Goal: Task Accomplishment & Management: Complete application form

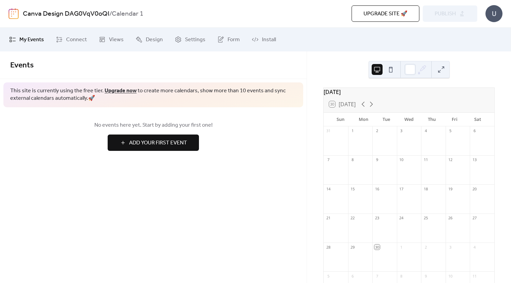
click at [151, 68] on span "Events" at bounding box center [153, 66] width 286 height 14
click at [165, 142] on span "Add Your First Event" at bounding box center [158, 143] width 58 height 8
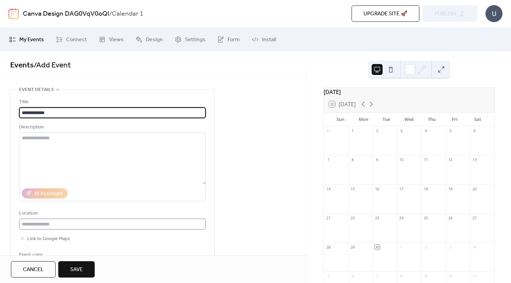
type input "**********"
click at [94, 224] on input "text" at bounding box center [112, 224] width 187 height 11
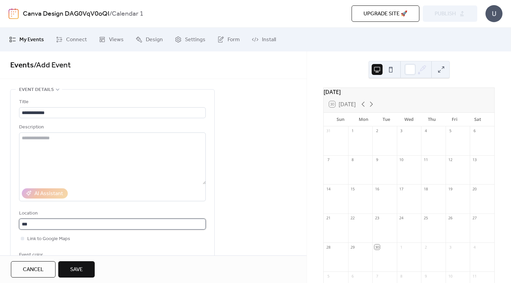
click at [37, 223] on input "***" at bounding box center [112, 224] width 187 height 11
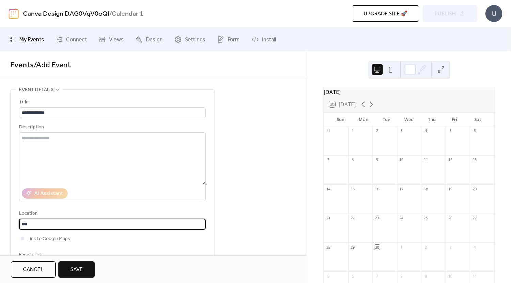
paste input "*"
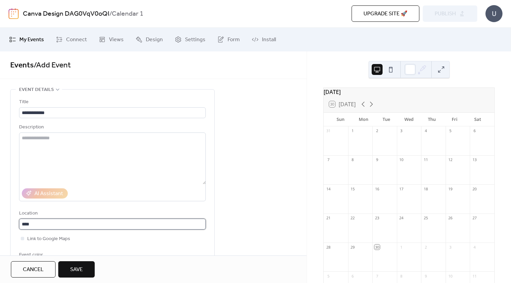
click at [65, 228] on input "****" at bounding box center [112, 224] width 187 height 11
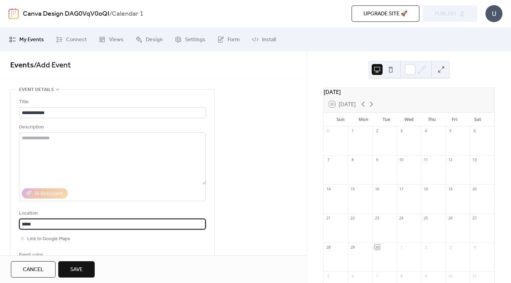
paste input "**"
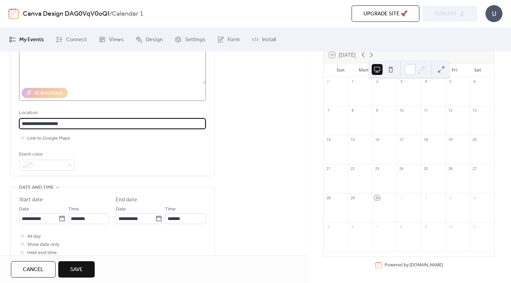
scroll to position [102, 0]
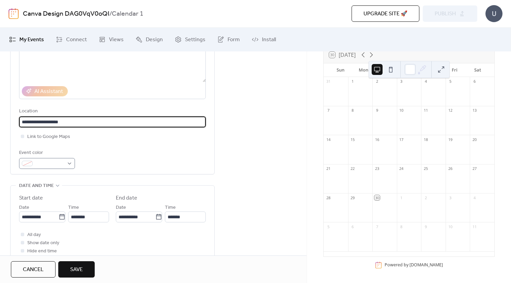
type input "**********"
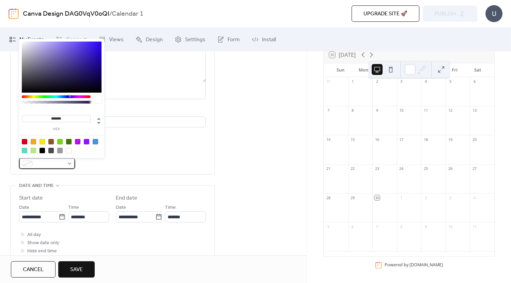
click at [67, 162] on div at bounding box center [47, 163] width 56 height 11
click at [33, 141] on div at bounding box center [33, 141] width 5 height 5
type input "*******"
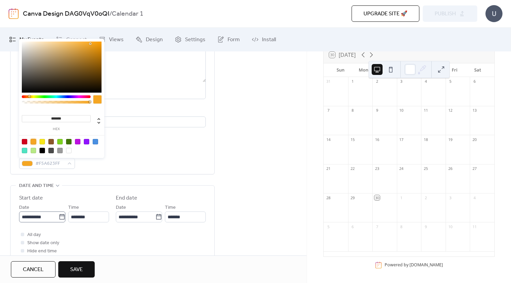
click at [62, 218] on icon at bounding box center [62, 217] width 7 height 7
click at [59, 218] on input "**********" at bounding box center [39, 217] width 40 height 11
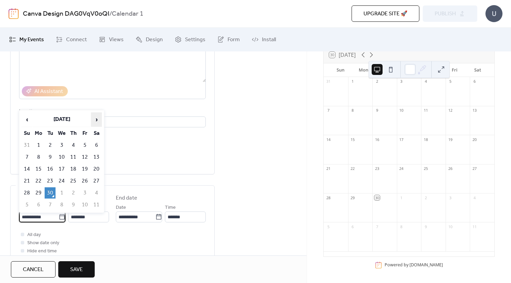
click at [95, 118] on span "›" at bounding box center [96, 120] width 10 height 14
click at [29, 167] on td "12" at bounding box center [26, 169] width 11 height 11
type input "**********"
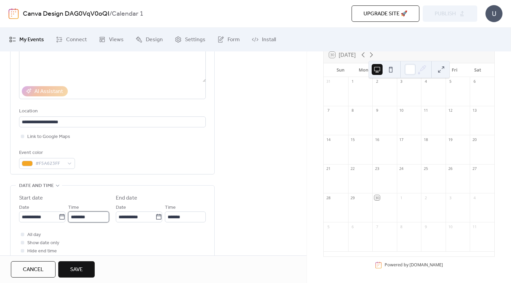
click at [95, 217] on input "********" at bounding box center [88, 217] width 41 height 11
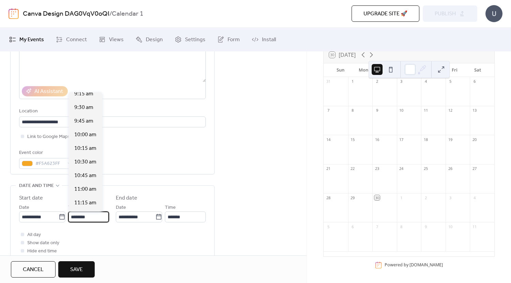
scroll to position [510, 0]
click at [85, 135] on span "10:00 am" at bounding box center [85, 135] width 22 height 8
type input "********"
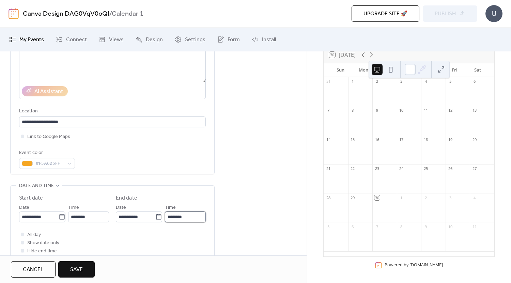
click at [186, 219] on input "********" at bounding box center [185, 217] width 41 height 11
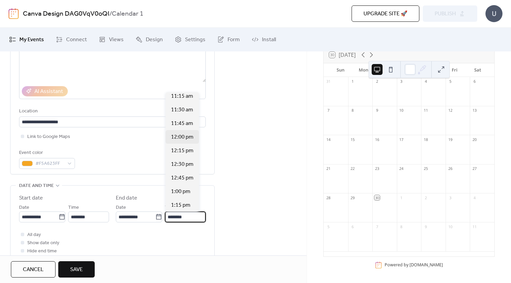
scroll to position [60, 0]
click at [185, 187] on span "1:00 pm" at bounding box center [180, 190] width 19 height 8
type input "*******"
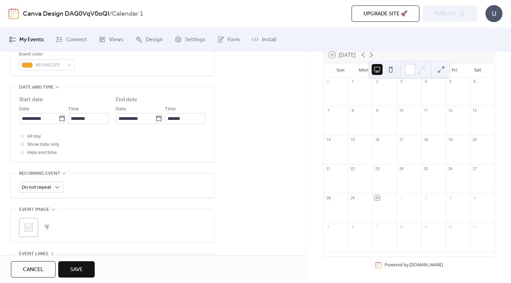
scroll to position [201, 0]
click at [27, 227] on icon at bounding box center [28, 227] width 11 height 11
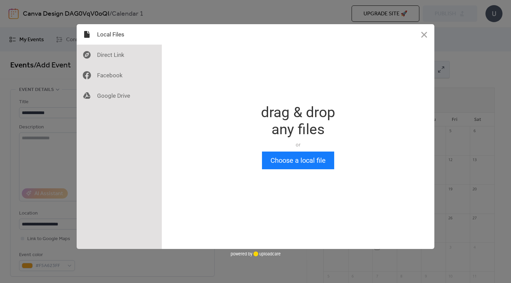
scroll to position [0, 0]
click at [292, 157] on button "Choose a local file" at bounding box center [298, 161] width 72 height 18
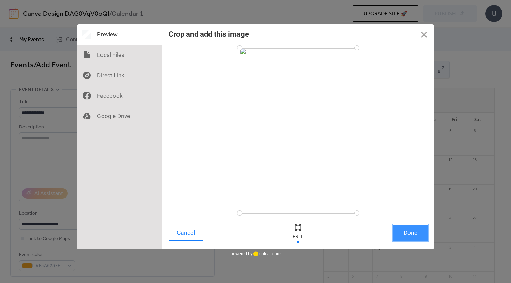
click at [420, 233] on button "Done" at bounding box center [410, 233] width 34 height 16
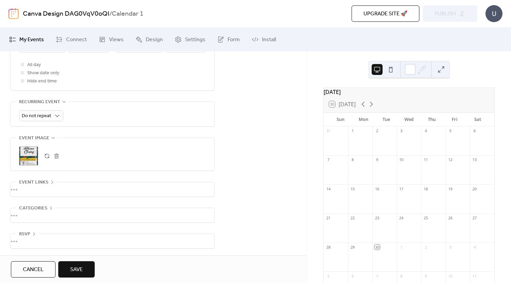
scroll to position [274, 0]
click at [50, 207] on div "•••" at bounding box center [113, 214] width 204 height 14
click at [50, 207] on icon at bounding box center [50, 206] width 5 height 5
click at [86, 270] on button "Save" at bounding box center [76, 269] width 36 height 16
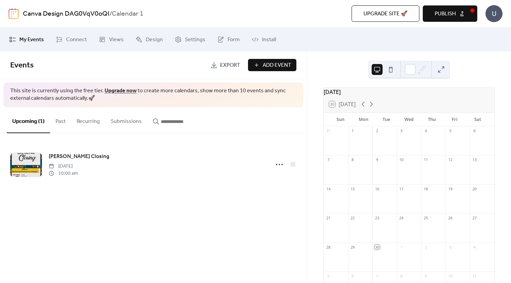
click at [463, 15] on button "Publish" at bounding box center [450, 13] width 55 height 16
click at [494, 15] on div "U" at bounding box center [493, 13] width 17 height 17
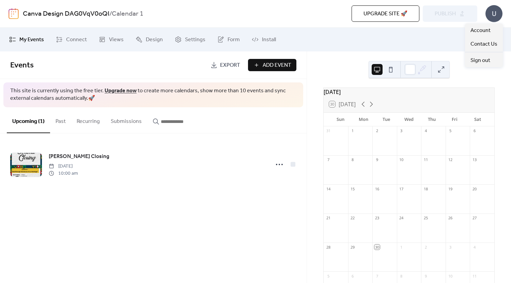
click at [449, 10] on div "Upgrade site 🚀 Preview Publish" at bounding box center [363, 13] width 228 height 16
click at [494, 15] on div "U" at bounding box center [493, 13] width 17 height 17
click at [259, 123] on div "Upcoming (1) Past Recurring Submissions" at bounding box center [153, 120] width 307 height 26
click at [438, 69] on button at bounding box center [441, 69] width 11 height 11
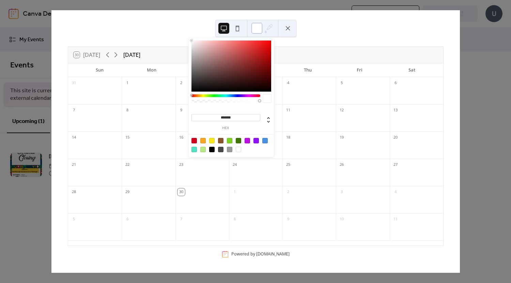
click at [253, 26] on div at bounding box center [256, 28] width 11 height 11
click at [259, 47] on div at bounding box center [231, 66] width 80 height 51
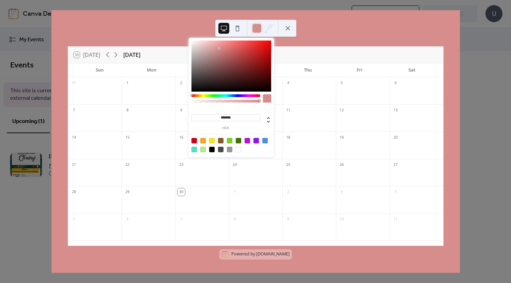
click at [219, 48] on div at bounding box center [231, 66] width 80 height 51
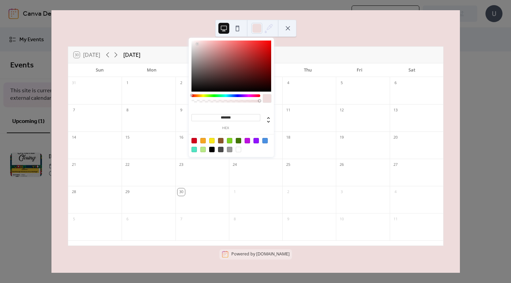
click at [197, 44] on div at bounding box center [231, 66] width 80 height 51
click at [190, 44] on div "******* hex" at bounding box center [231, 98] width 85 height 121
click at [202, 142] on div at bounding box center [202, 140] width 5 height 5
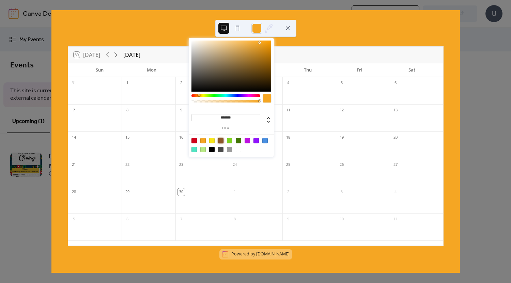
click at [222, 141] on div at bounding box center [220, 140] width 5 height 5
type input "*******"
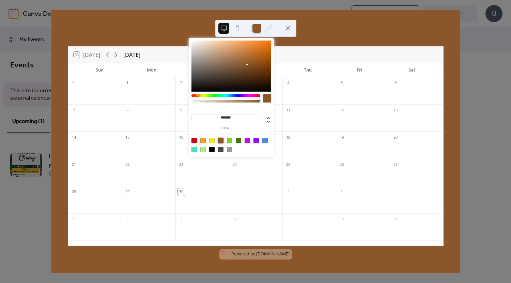
click at [285, 29] on button at bounding box center [287, 28] width 11 height 11
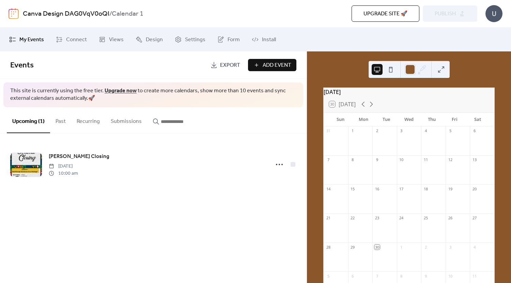
click at [237, 67] on span "Export" at bounding box center [230, 65] width 20 height 8
click at [156, 41] on span "Design" at bounding box center [154, 40] width 17 height 8
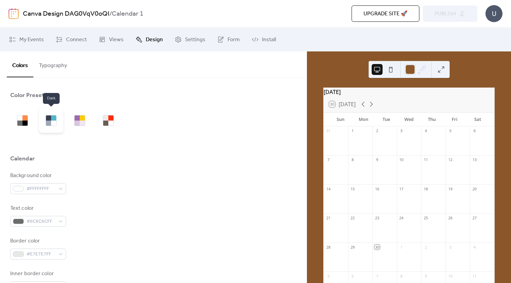
click at [53, 124] on div at bounding box center [53, 123] width 5 height 5
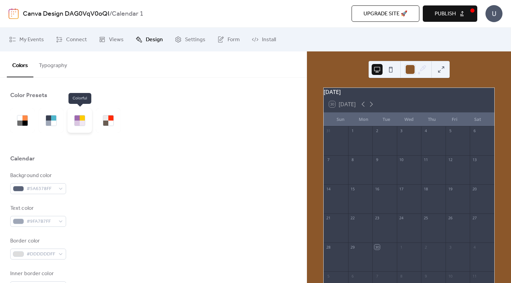
click at [82, 128] on div at bounding box center [79, 120] width 25 height 25
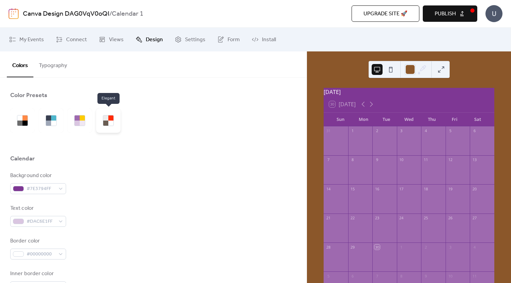
click at [106, 127] on div at bounding box center [108, 120] width 25 height 25
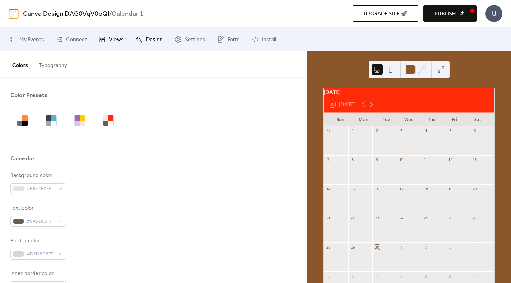
click at [116, 39] on span "Views" at bounding box center [116, 40] width 15 height 8
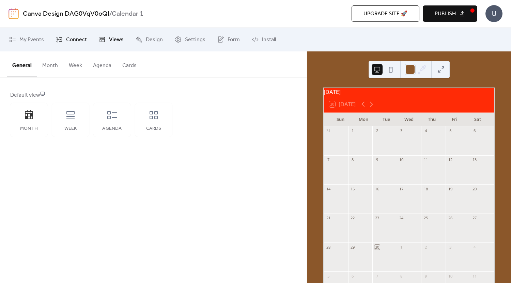
click at [73, 43] on span "Connect" at bounding box center [76, 40] width 21 height 8
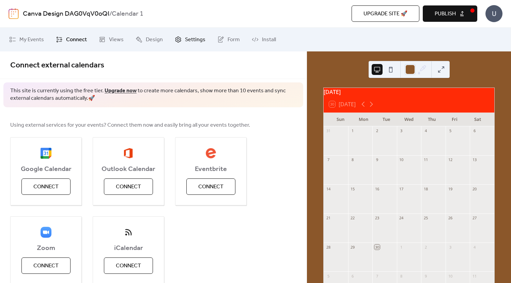
click at [196, 41] on span "Settings" at bounding box center [195, 40] width 20 height 8
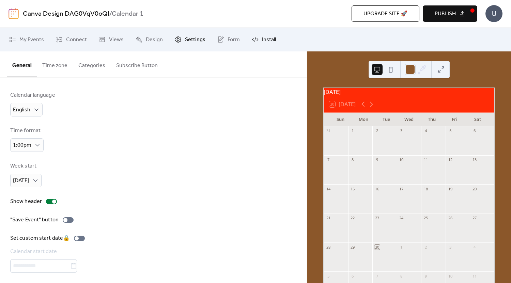
click at [266, 37] on span "Install" at bounding box center [269, 40] width 14 height 8
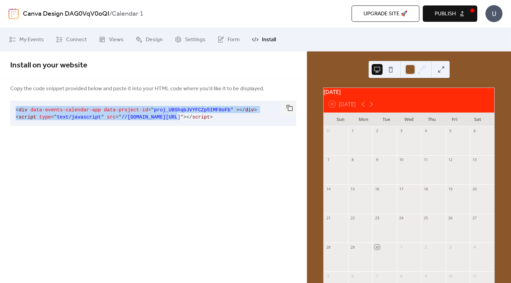
drag, startPoint x: 15, startPoint y: 109, endPoint x: 164, endPoint y: 117, distance: 149.4
click at [164, 117] on pre "< div data-events-calendar-app data-project-id = " proj_UBShqbJVYFCZp5IMF0oFb "…" at bounding box center [147, 113] width 275 height 26
click at [288, 106] on button "button" at bounding box center [290, 107] width 14 height 15
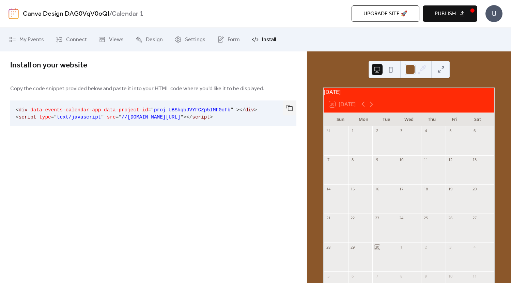
click at [171, 148] on div "Install on your website Copy the code snippet provided below and paste it into …" at bounding box center [153, 167] width 307 height 232
click at [290, 107] on button "button" at bounding box center [290, 107] width 14 height 15
click at [471, 11] on button "Publish" at bounding box center [450, 13] width 55 height 16
click at [30, 40] on span "My Events" at bounding box center [31, 40] width 25 height 8
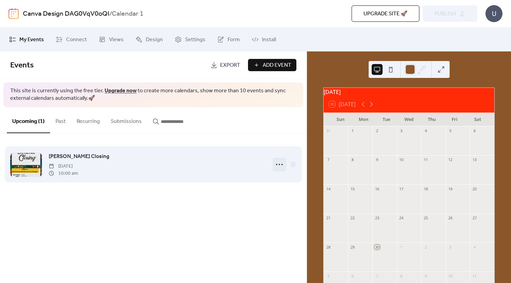
click at [278, 166] on icon at bounding box center [279, 164] width 11 height 11
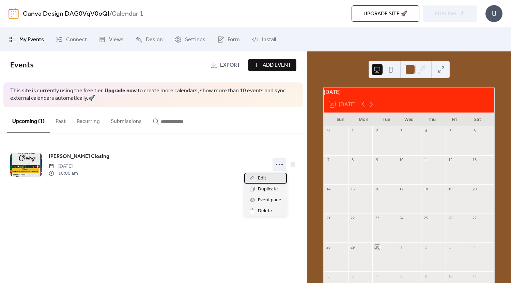
click at [266, 180] on div "Edit" at bounding box center [265, 178] width 43 height 11
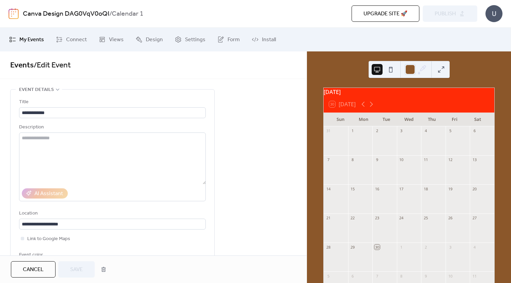
click at [55, 88] on icon at bounding box center [57, 89] width 5 height 5
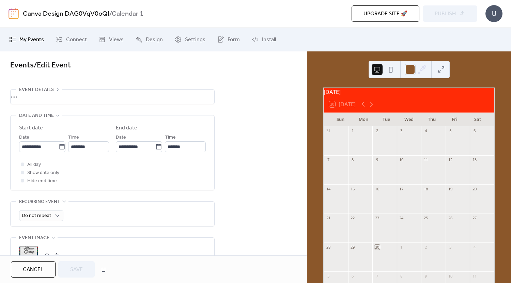
click at [30, 40] on span "My Events" at bounding box center [31, 40] width 25 height 8
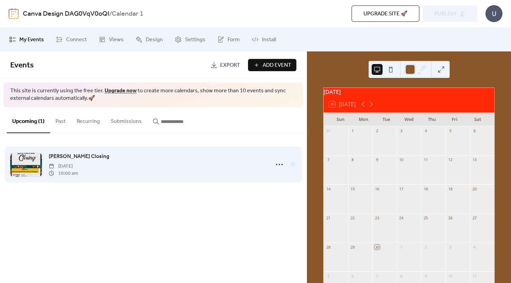
click at [34, 162] on div at bounding box center [26, 165] width 32 height 24
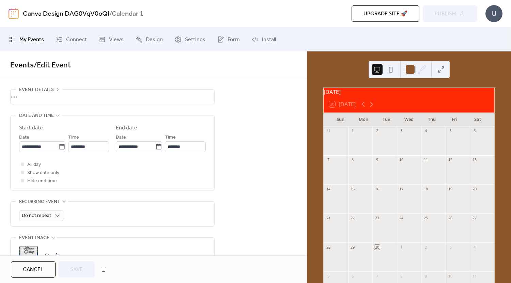
scroll to position [23, 0]
click at [20, 38] on span "My Events" at bounding box center [31, 40] width 25 height 8
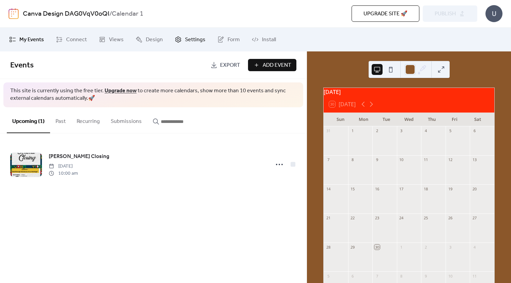
click at [200, 39] on span "Settings" at bounding box center [195, 40] width 20 height 8
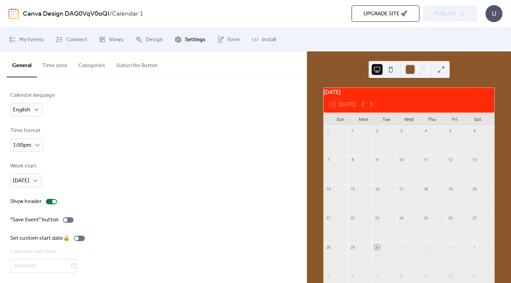
scroll to position [22, 0]
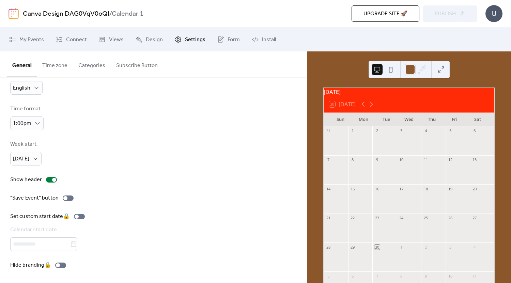
click at [69, 201] on label ""Save Event" button" at bounding box center [43, 198] width 66 height 8
click at [197, 41] on span "Settings" at bounding box center [195, 40] width 20 height 8
click at [58, 70] on button "Time zone" at bounding box center [55, 63] width 36 height 25
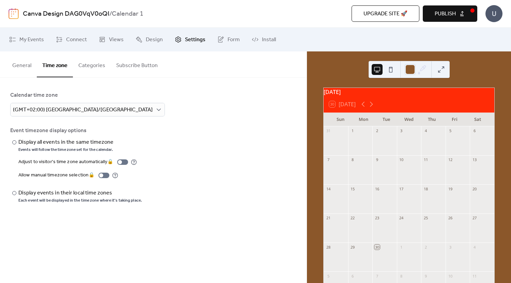
click at [90, 63] on button "Categories" at bounding box center [92, 63] width 38 height 25
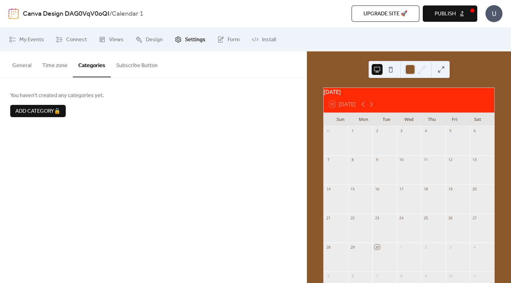
click at [141, 65] on button "Subscribe Button" at bounding box center [137, 63] width 52 height 25
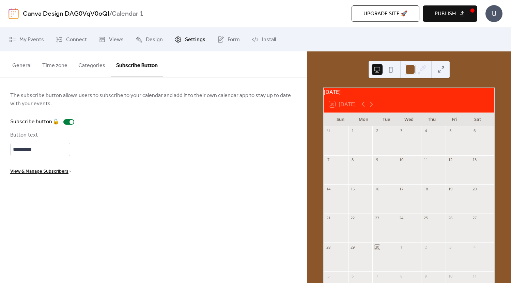
click at [28, 68] on button "General" at bounding box center [22, 63] width 30 height 25
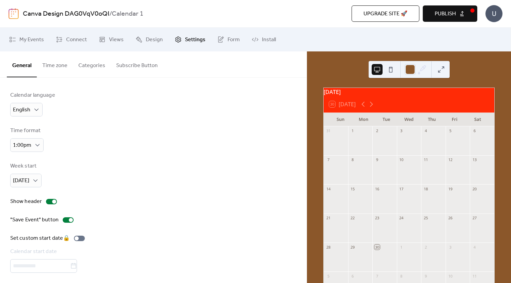
click at [494, 12] on div "U" at bounding box center [493, 13] width 17 height 17
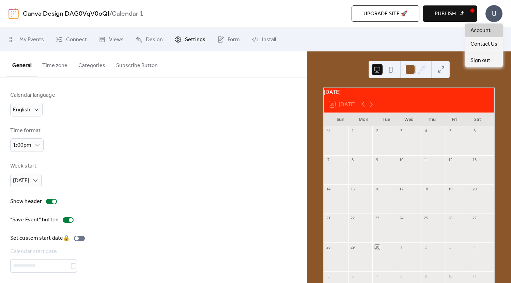
click at [485, 31] on span "Account" at bounding box center [480, 31] width 20 height 8
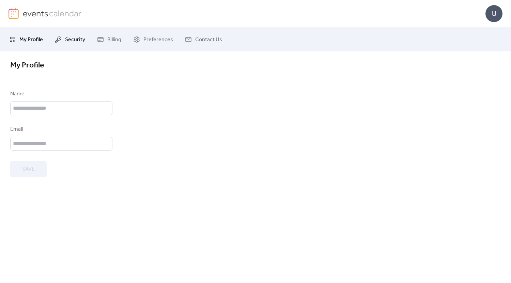
click at [73, 41] on span "Security" at bounding box center [75, 40] width 20 height 8
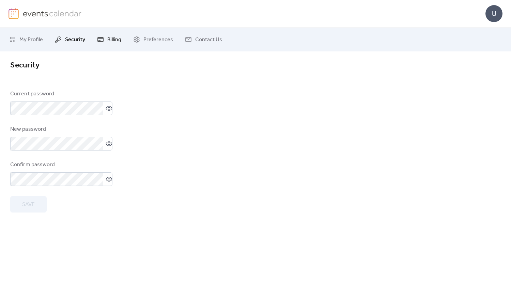
click at [115, 38] on span "Billing" at bounding box center [114, 40] width 14 height 8
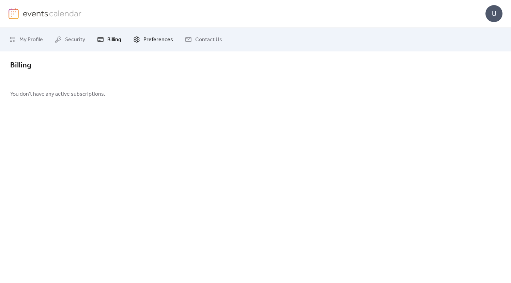
click at [149, 41] on span "Preferences" at bounding box center [158, 40] width 30 height 8
click at [203, 40] on span "Contact Us" at bounding box center [208, 40] width 27 height 8
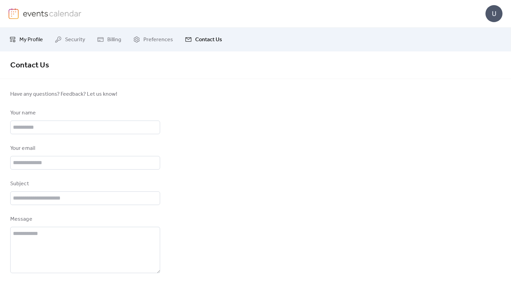
click at [13, 41] on icon at bounding box center [12, 39] width 7 height 7
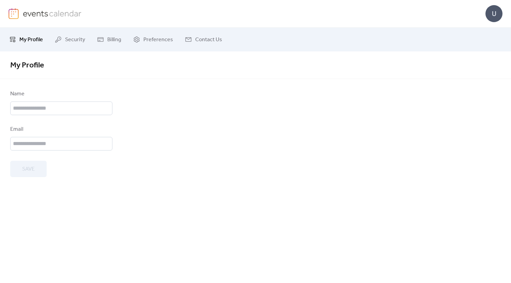
click at [30, 13] on img at bounding box center [52, 13] width 59 height 10
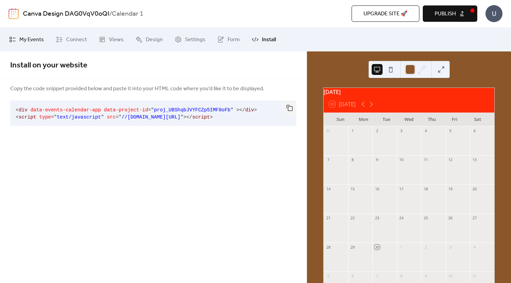
click at [31, 40] on span "My Events" at bounding box center [31, 40] width 25 height 8
